Goal: Information Seeking & Learning: Learn about a topic

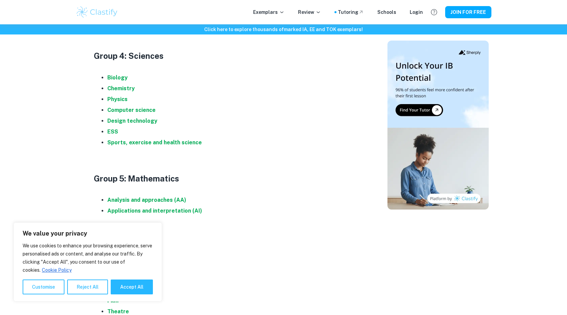
scroll to position [680, 0]
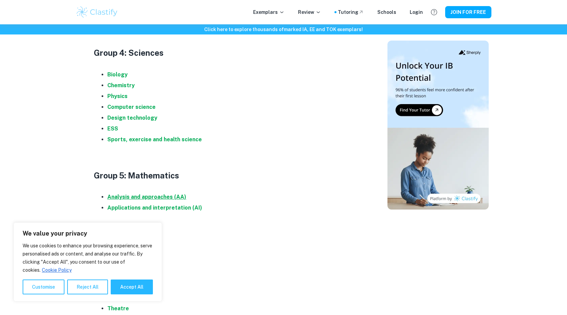
click at [179, 199] on strong "Analysis and approaches (AA)" at bounding box center [146, 196] width 79 height 6
click at [128, 284] on button "Accept All" at bounding box center [132, 286] width 42 height 15
checkbox input "true"
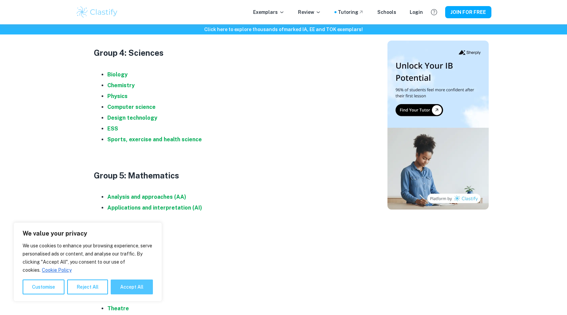
checkbox input "true"
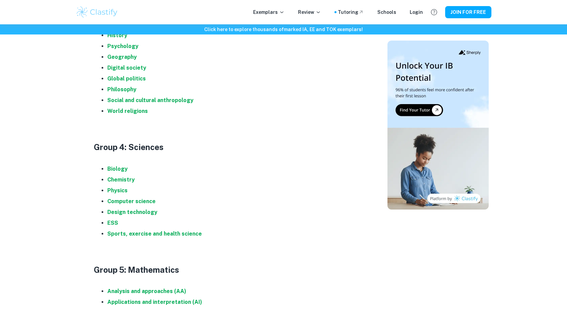
scroll to position [590, 0]
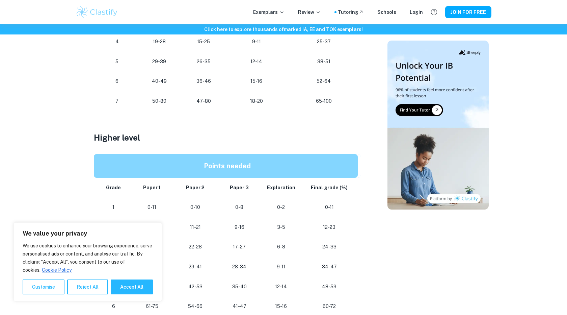
scroll to position [526, 0]
